Goal: Information Seeking & Learning: Understand process/instructions

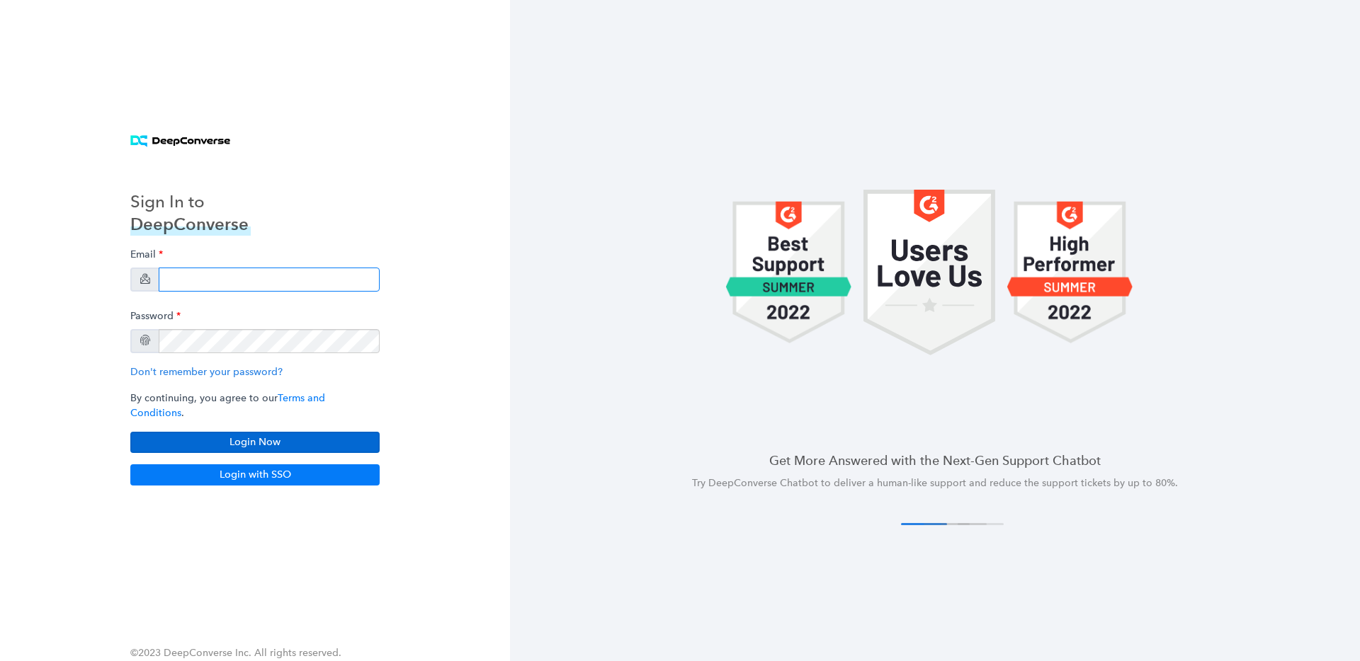
type input "[EMAIL_ADDRESS][DOMAIN_NAME]"
click at [257, 440] on button "Login Now" at bounding box center [254, 442] width 249 height 21
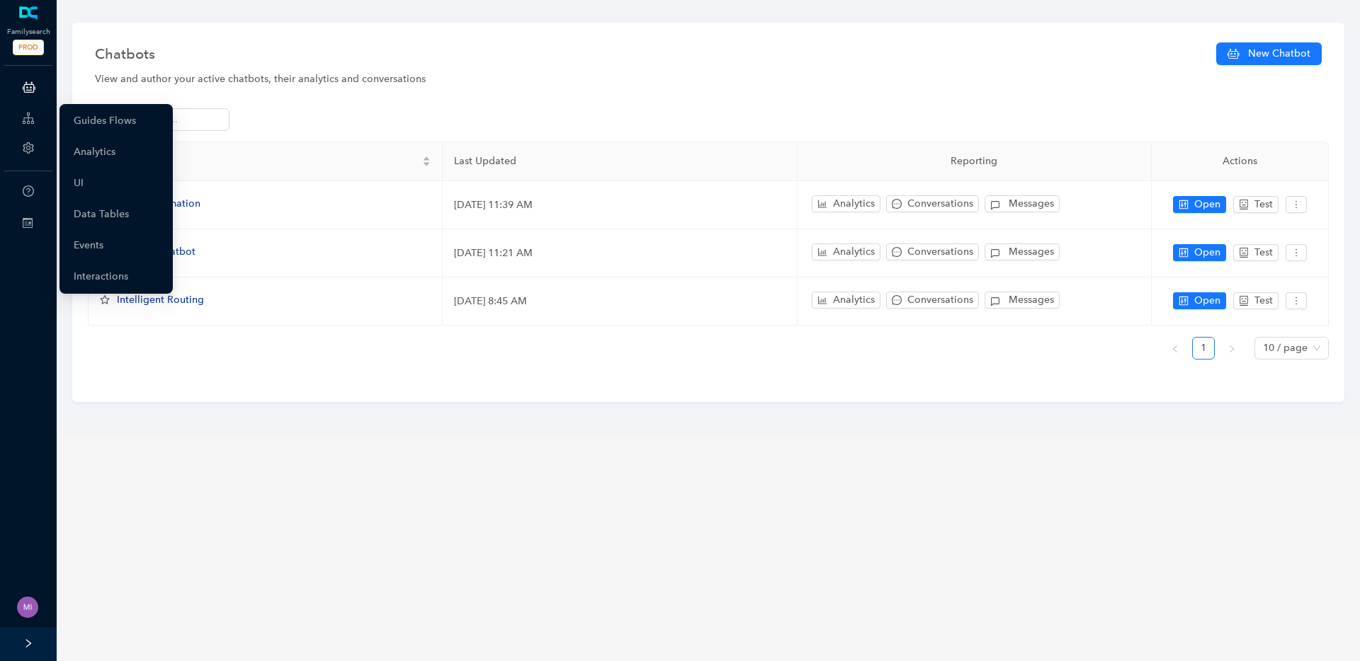
click at [33, 124] on icon at bounding box center [28, 118] width 11 height 28
click at [115, 118] on link "Guides Flows" at bounding box center [105, 121] width 62 height 28
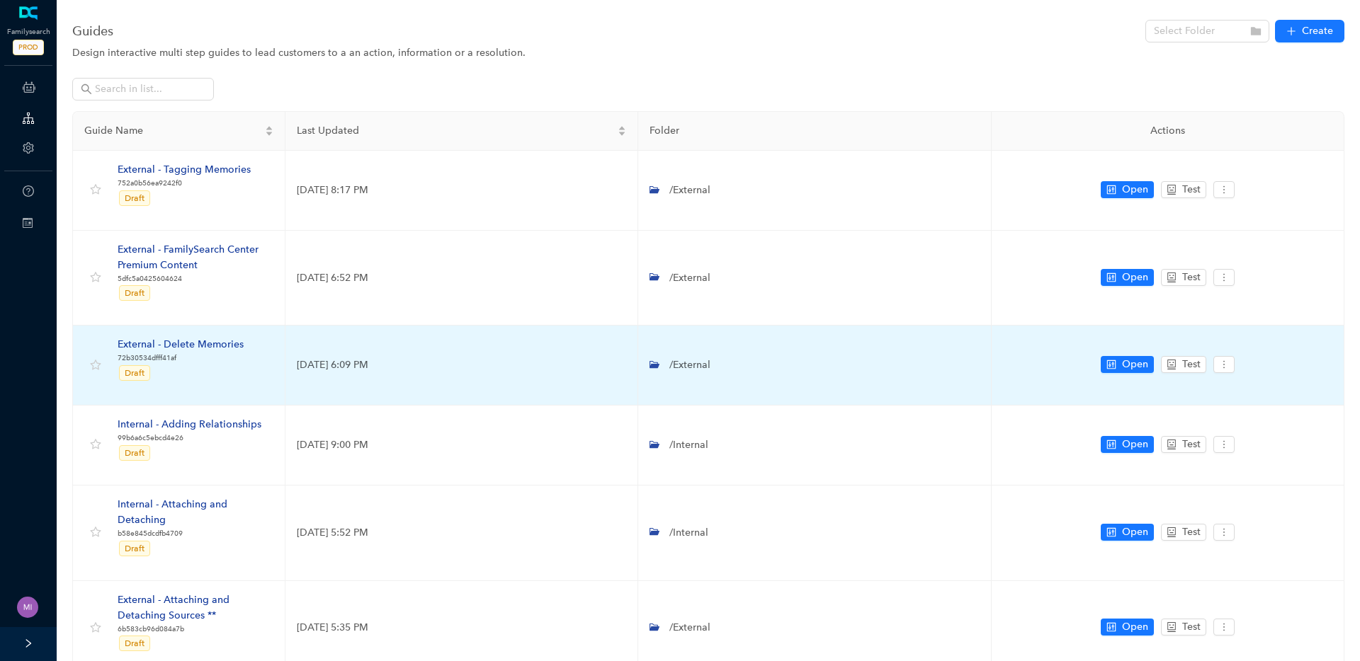
click at [180, 345] on div "External - Delete Memories" at bounding box center [181, 345] width 126 height 16
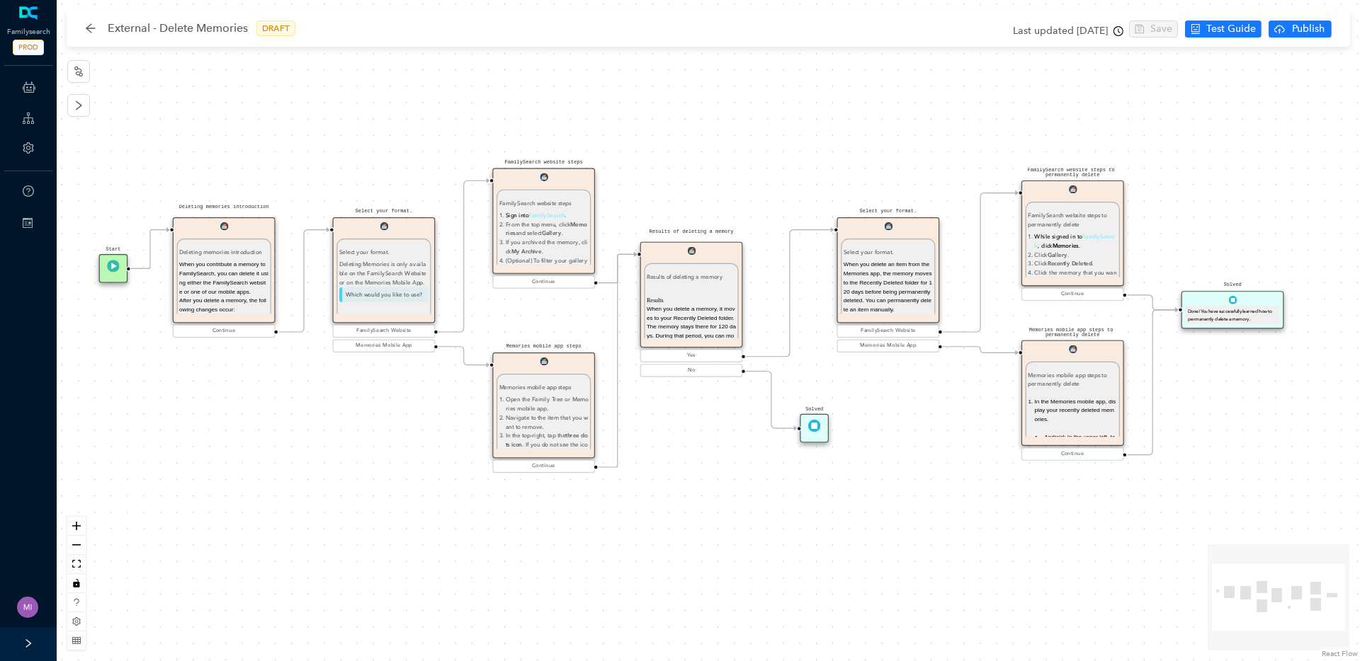
drag, startPoint x: 333, startPoint y: 413, endPoint x: 316, endPoint y: 404, distance: 19.3
click at [316, 404] on div "Start Select your format. Select your format. When you delete an item from the …" at bounding box center [708, 330] width 1303 height 661
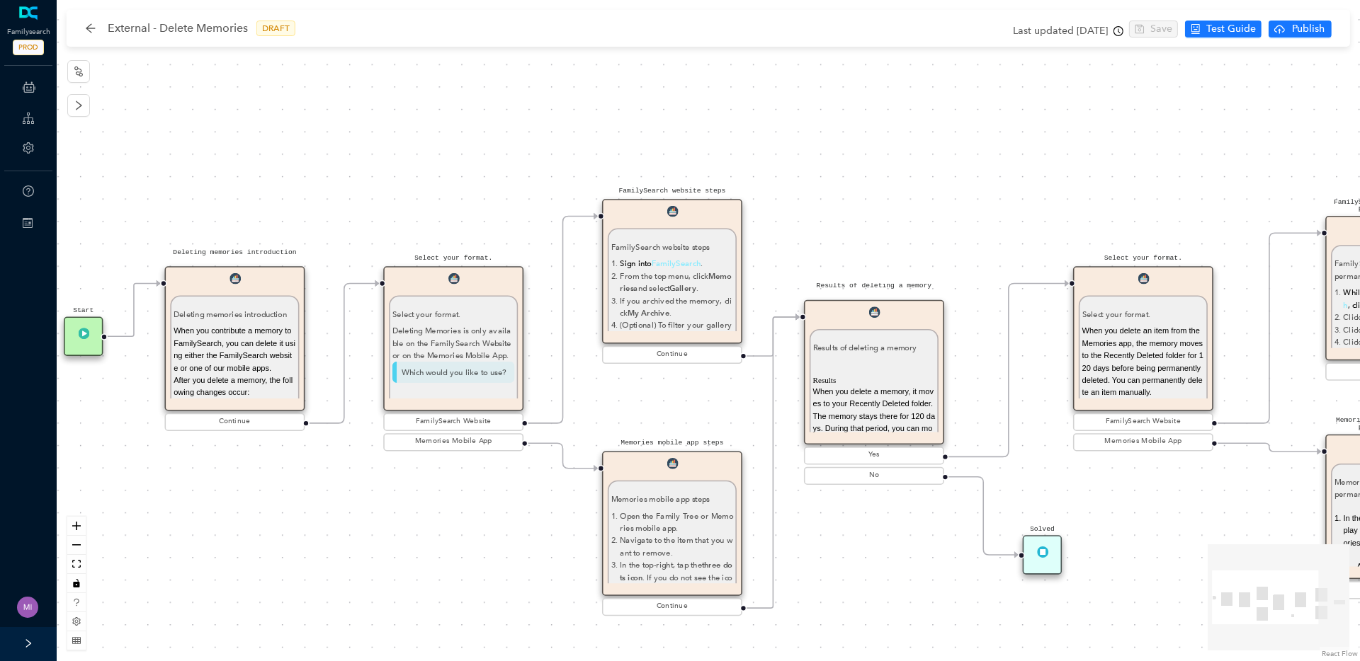
drag, startPoint x: 266, startPoint y: 391, endPoint x: 312, endPoint y: 508, distance: 126.0
click at [312, 508] on div "Start Select your format. Select your format. When you delete an item from the …" at bounding box center [708, 330] width 1303 height 661
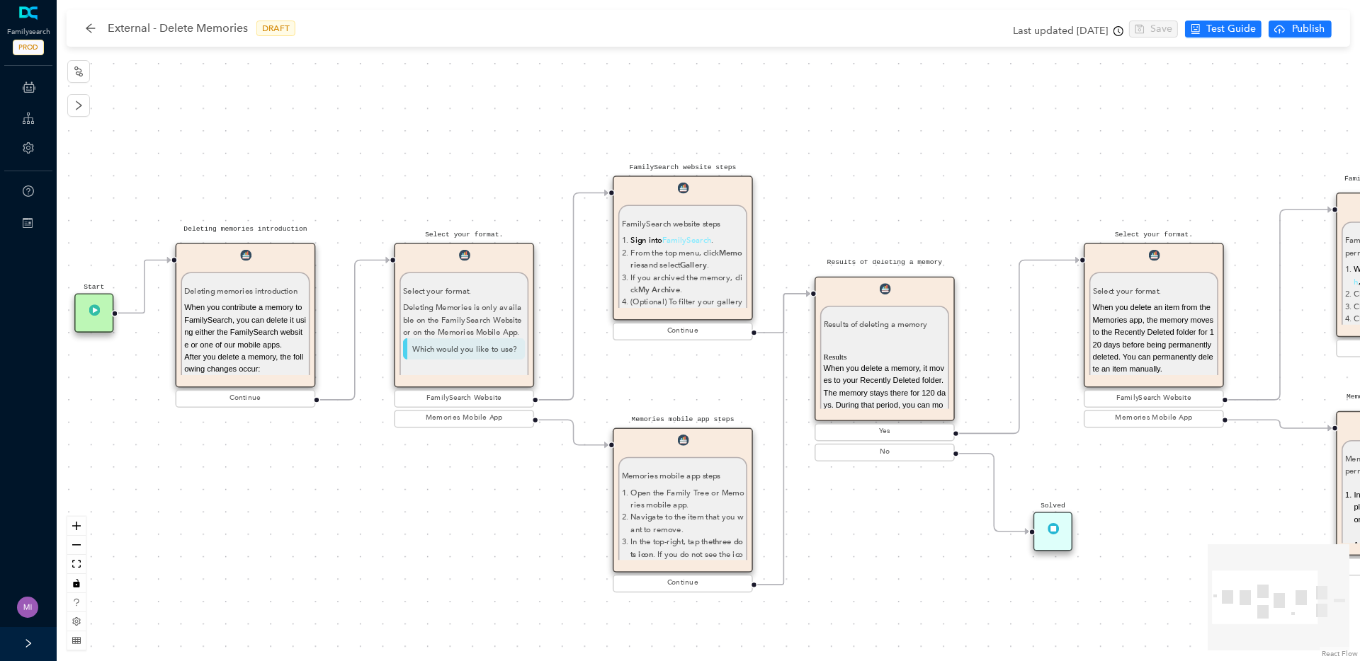
drag, startPoint x: 377, startPoint y: 200, endPoint x: 388, endPoint y: 176, distance: 25.7
click at [388, 176] on div "Start Select your format. Select your format. When you delete an item from the …" at bounding box center [708, 330] width 1303 height 661
click at [235, 345] on span "When you contribute a memory to FamilySearch, you can delete it using either th…" at bounding box center [245, 326] width 122 height 45
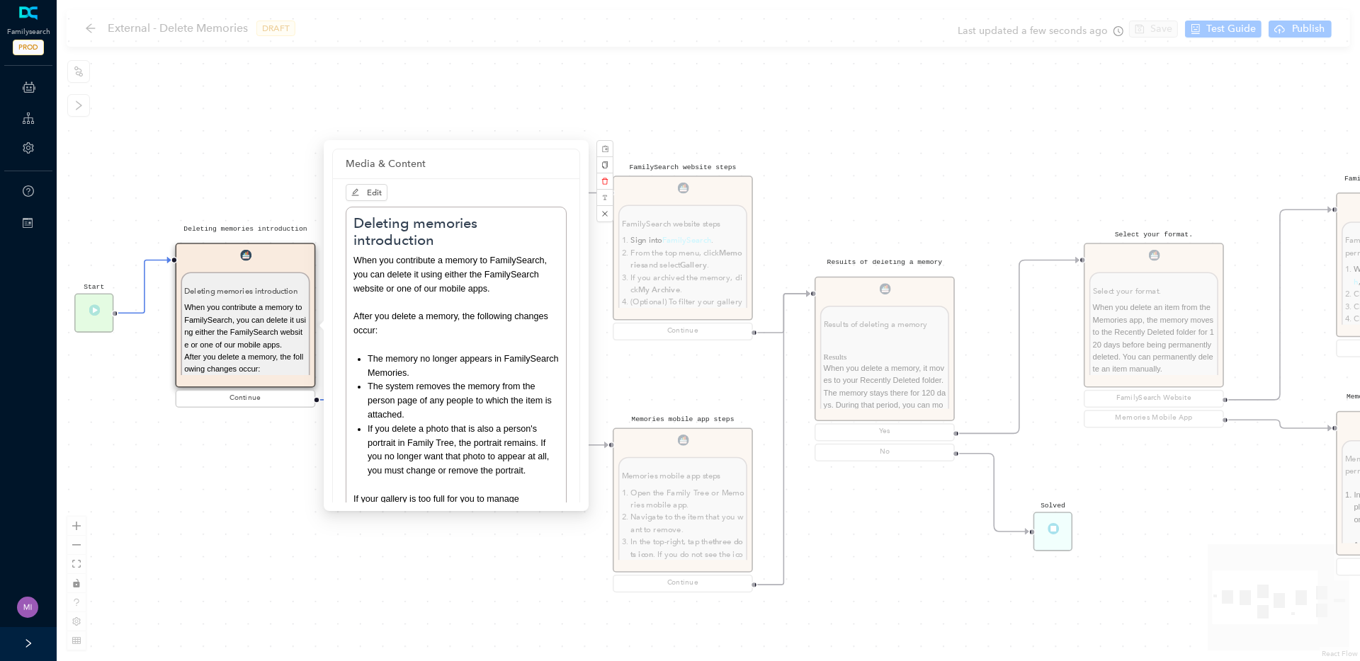
click at [387, 286] on span "When you contribute a memory to FamilySearch, you can delete it using either th…" at bounding box center [449, 275] width 193 height 38
drag, startPoint x: 354, startPoint y: 261, endPoint x: 411, endPoint y: 303, distance: 71.0
click at [411, 296] on p "When you contribute a memory to FamilySearch, you can delete it using either th…" at bounding box center [455, 275] width 205 height 42
copy span "When you contribute a memory to FamilySearch, you can delete it using either th…"
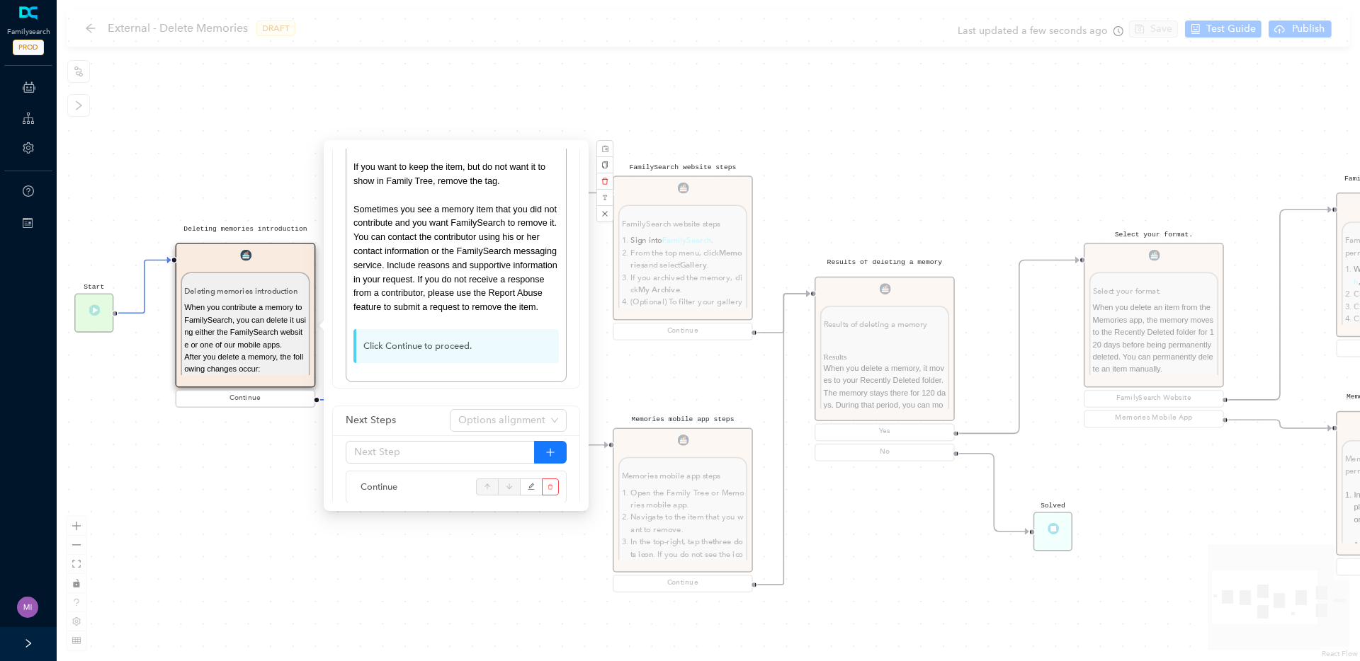
scroll to position [409, 0]
click at [381, 585] on div "Start Select your format. Select your format. When you delete an item from the …" at bounding box center [708, 330] width 1303 height 661
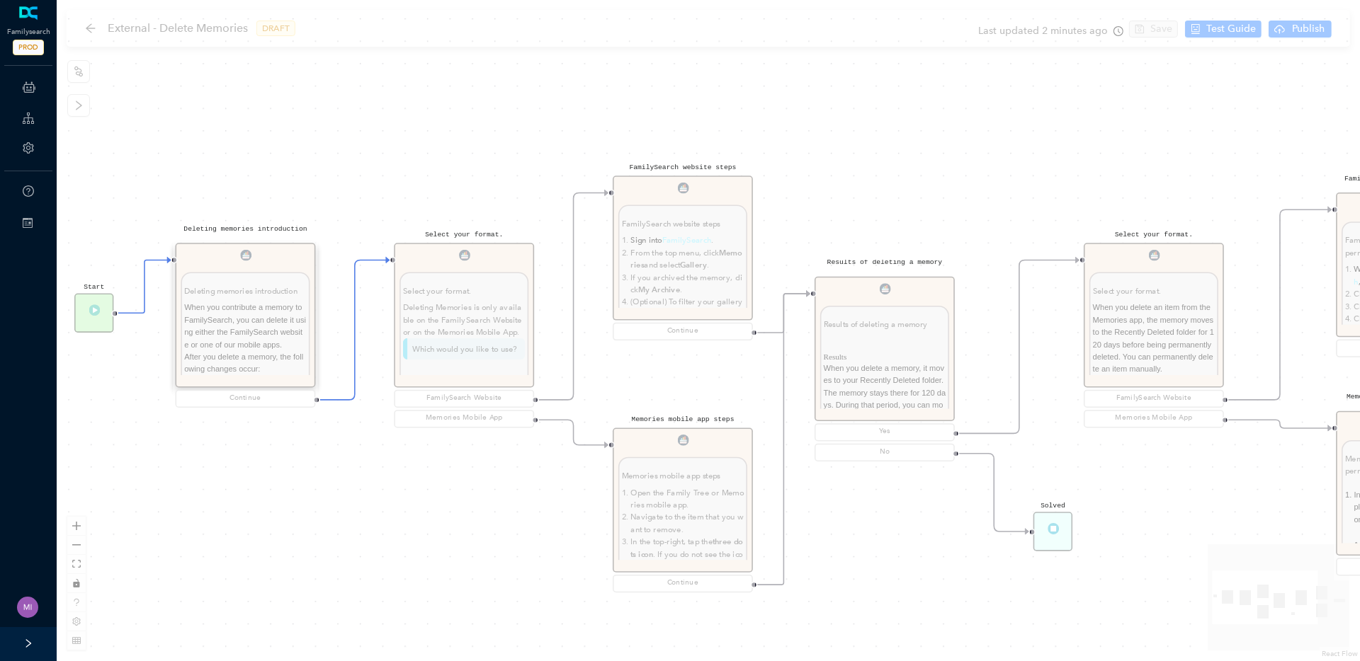
scroll to position [0, 0]
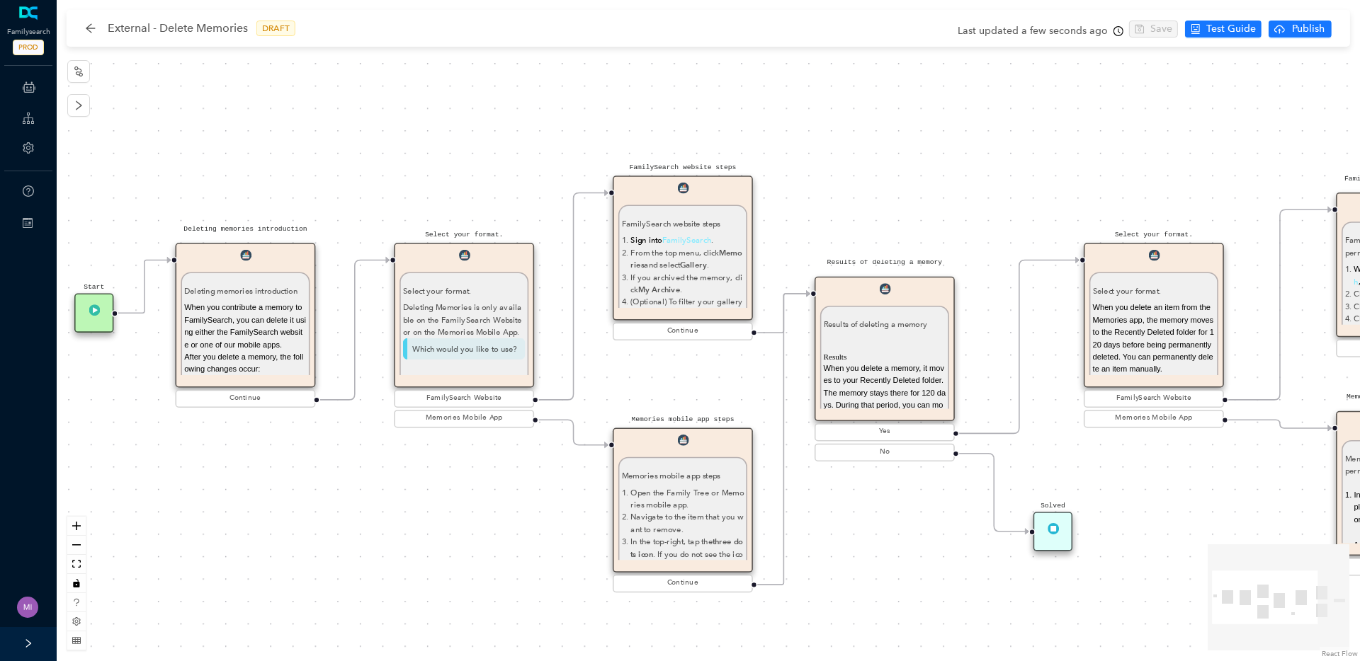
click at [466, 308] on div "Deleting Memories is only available on the FamilySearch Website or on the Memor…" at bounding box center [464, 320] width 123 height 37
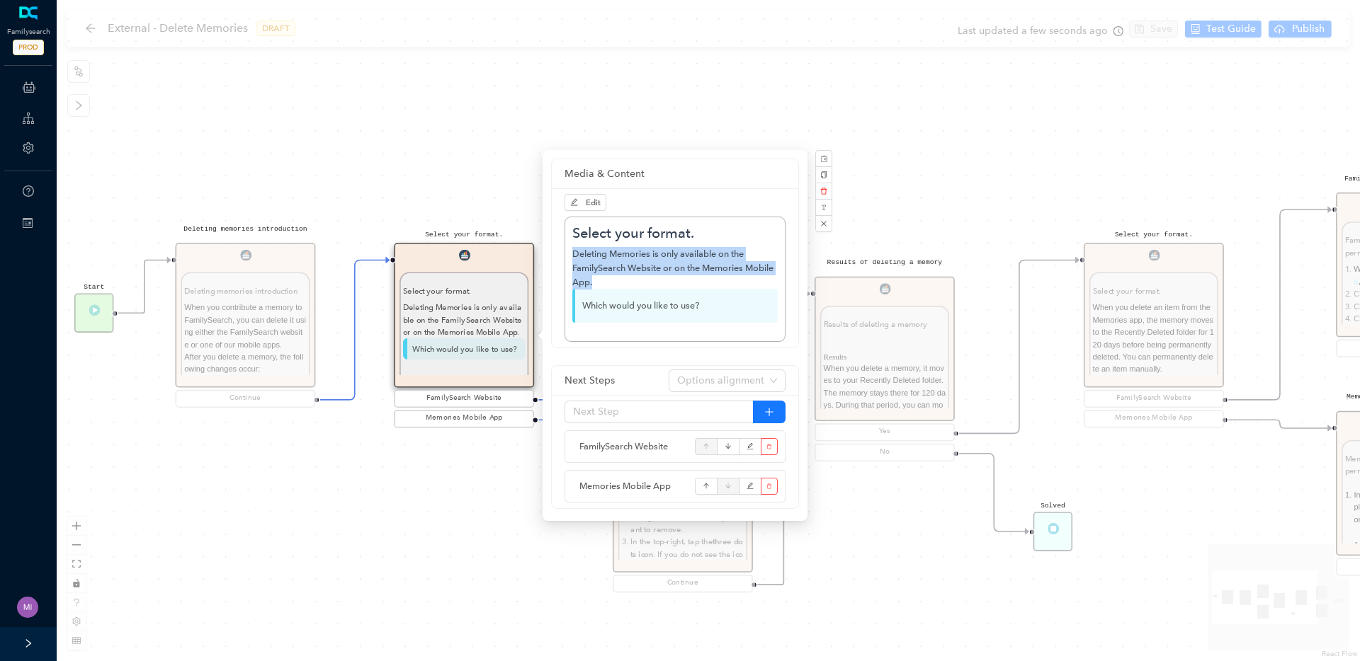
drag, startPoint x: 572, startPoint y: 254, endPoint x: 605, endPoint y: 280, distance: 42.4
click at [605, 280] on div "Deleting Memories is only available on the FamilySearch Website or on the Memor…" at bounding box center [674, 268] width 205 height 42
copy div "Deleting Memories is only available on the FamilySearch Website or on the Memor…"
click at [387, 511] on div "Start Select your format. Select your format. When you delete an item from the …" at bounding box center [708, 330] width 1303 height 661
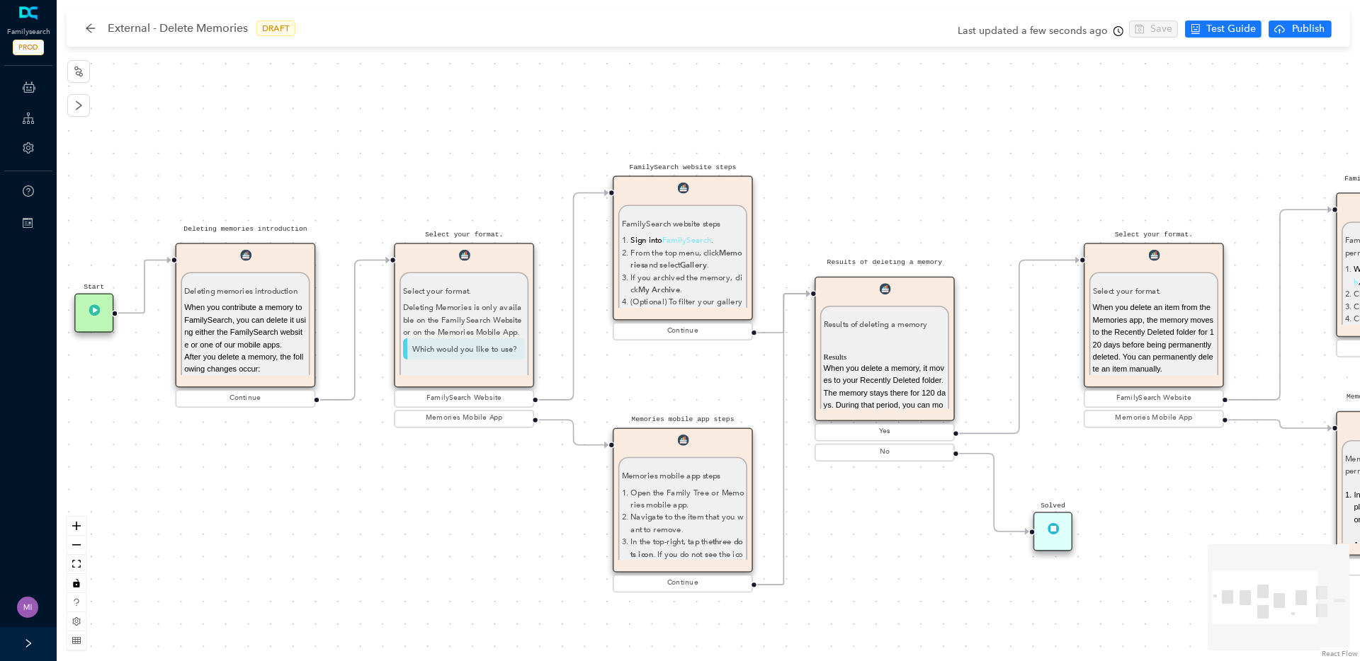
click at [637, 228] on p "FamilySearch website steps" at bounding box center [683, 223] width 123 height 12
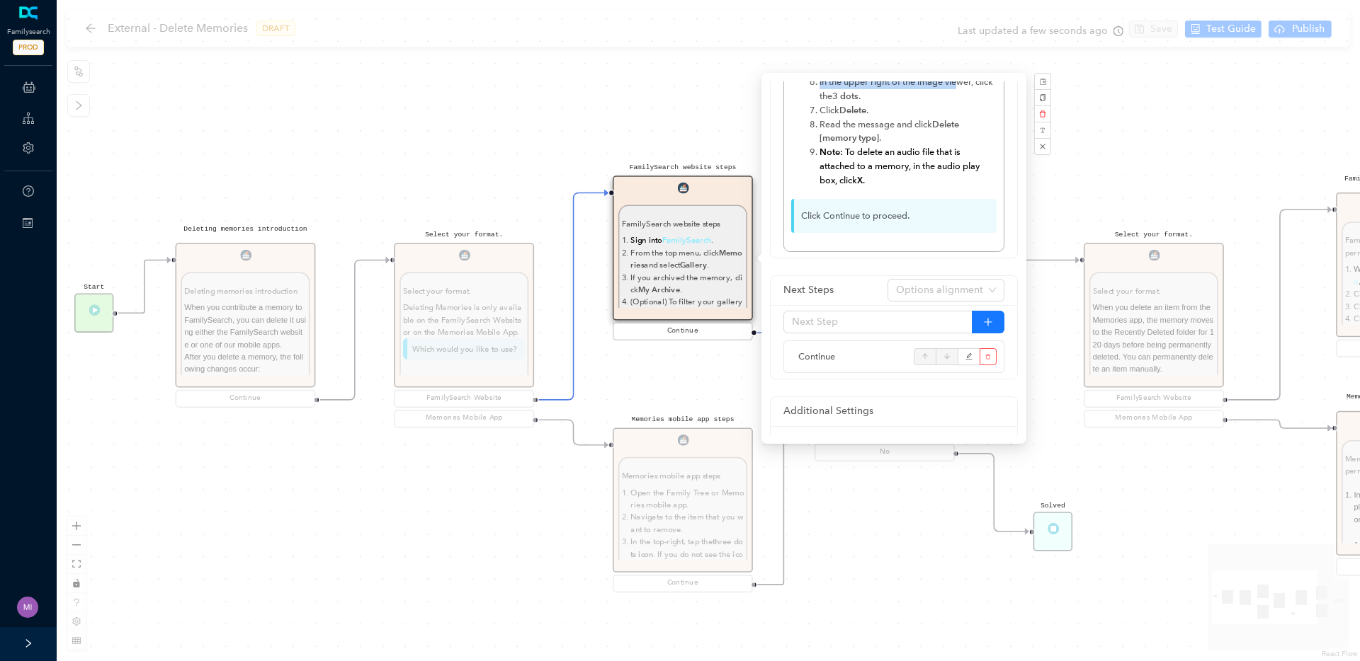
scroll to position [300, 0]
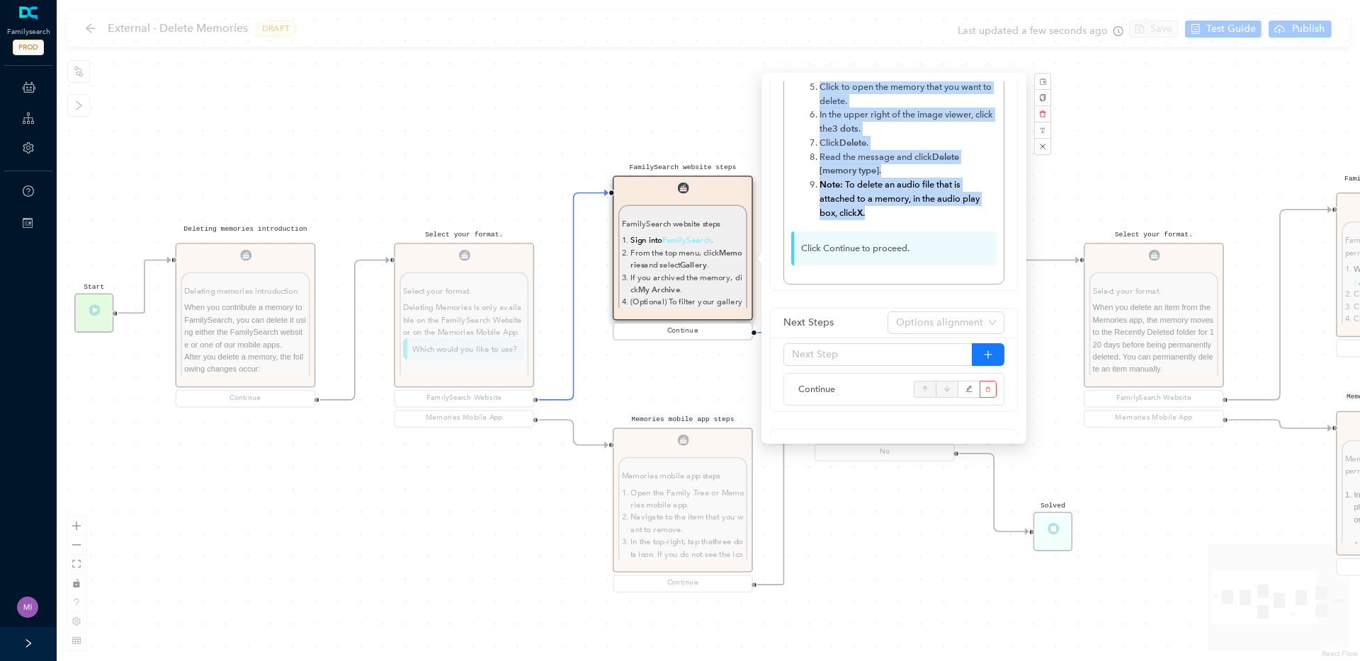
drag, startPoint x: 792, startPoint y: 156, endPoint x: 871, endPoint y: 214, distance: 98.3
click at [871, 214] on div "FamilySearch website steps Sign into FamilySearch . From the top menu, click Me…" at bounding box center [893, 62] width 205 height 430
copy div "FamilySearch website steps Sign into FamilySearch . From the top menu, click Me…"
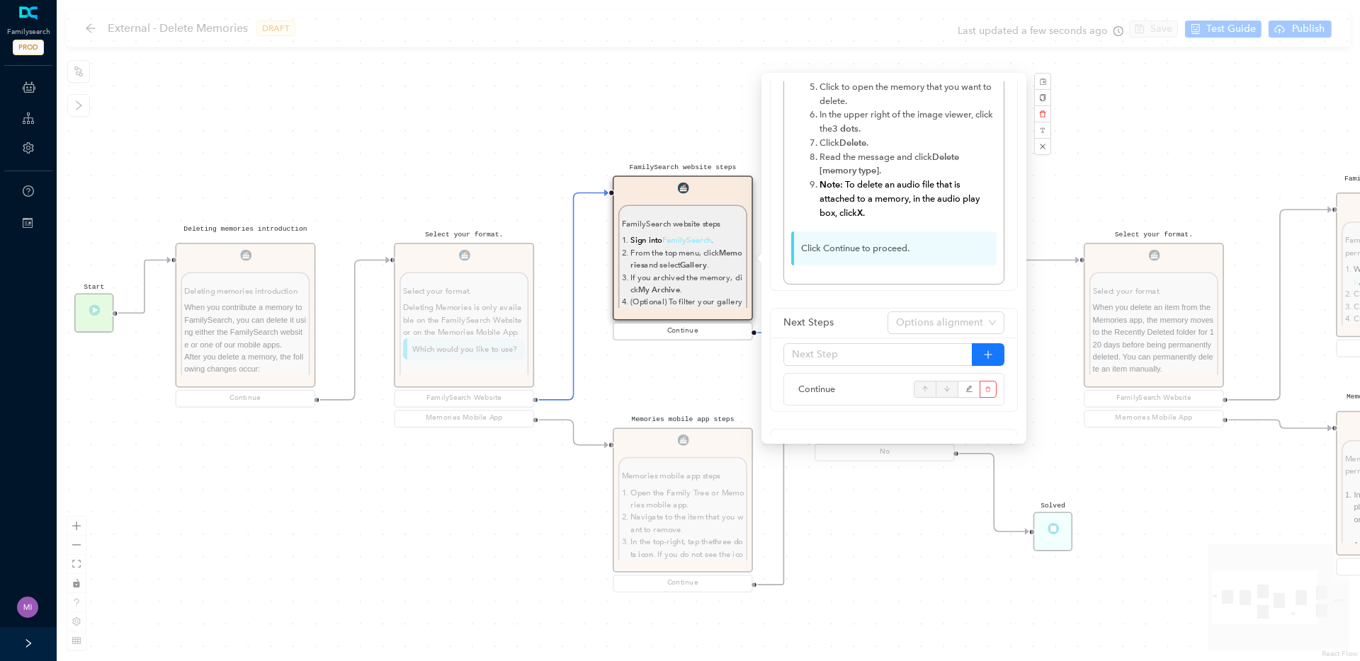
click at [422, 484] on div "Start Select your format. Select your format. When you delete an item from the …" at bounding box center [708, 330] width 1303 height 661
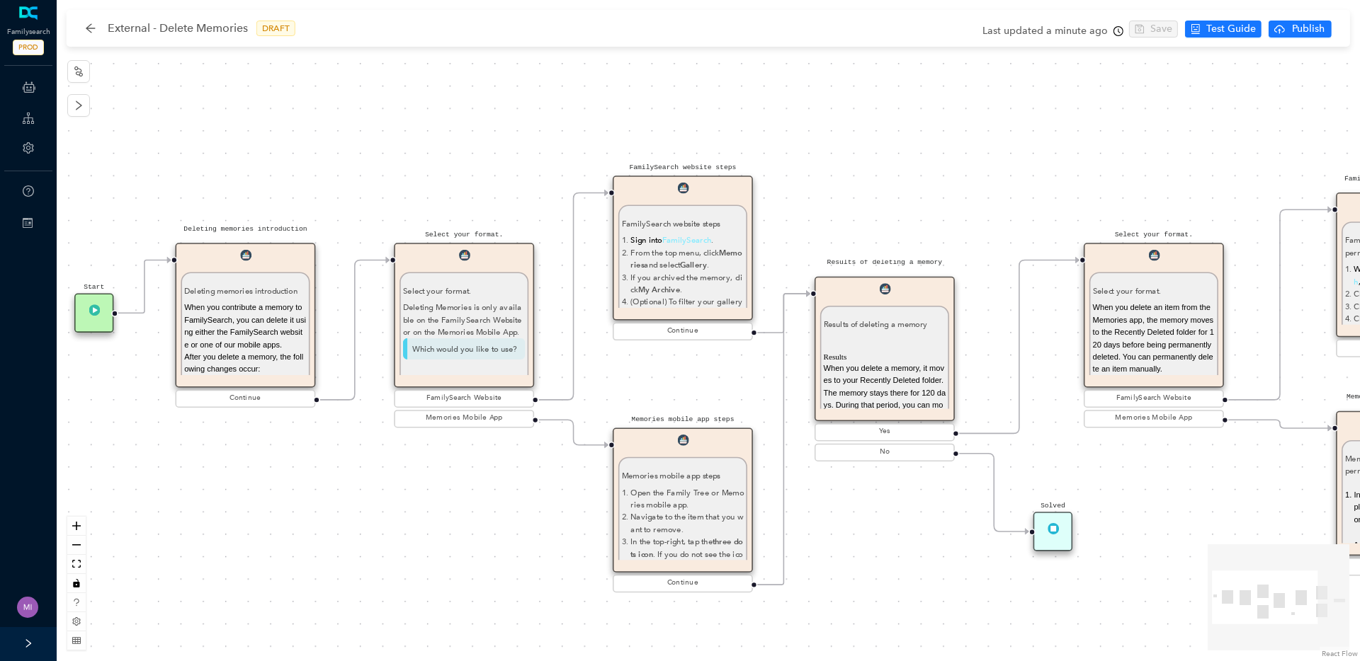
scroll to position [0, 0]
click at [712, 511] on li "Navigate to the item that you want to remove." at bounding box center [686, 523] width 113 height 25
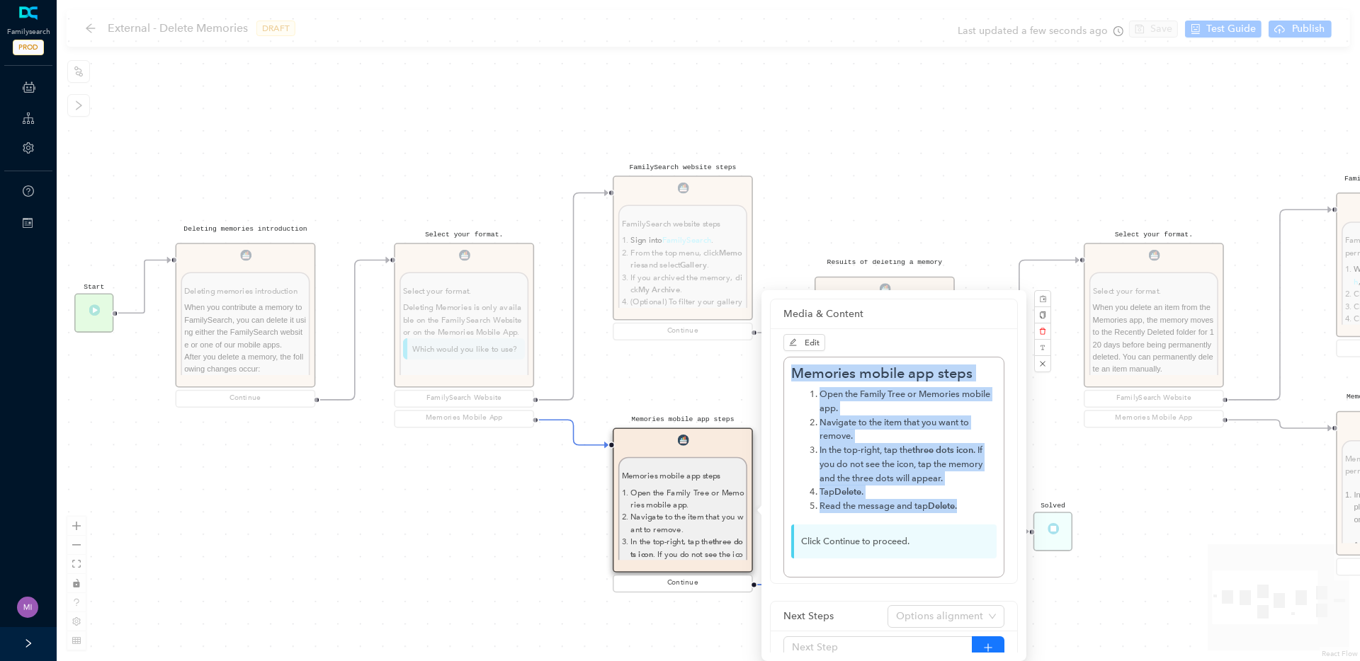
drag, startPoint x: 791, startPoint y: 370, endPoint x: 967, endPoint y: 510, distance: 224.8
click at [967, 510] on div "Memories mobile app steps Open the Family Tree or Memories mobile app. Navigate…" at bounding box center [893, 467] width 205 height 205
copy div "Memories mobile app steps Open the Family Tree or Memories mobile app. Navigate…"
